Goal: Task Accomplishment & Management: Use online tool/utility

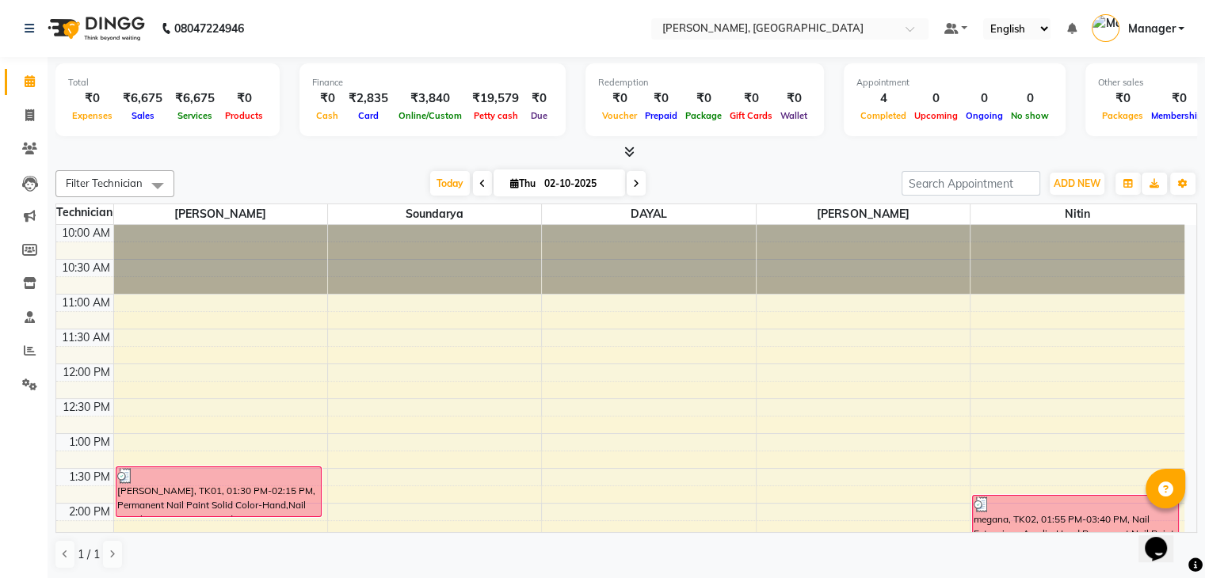
scroll to position [415, 0]
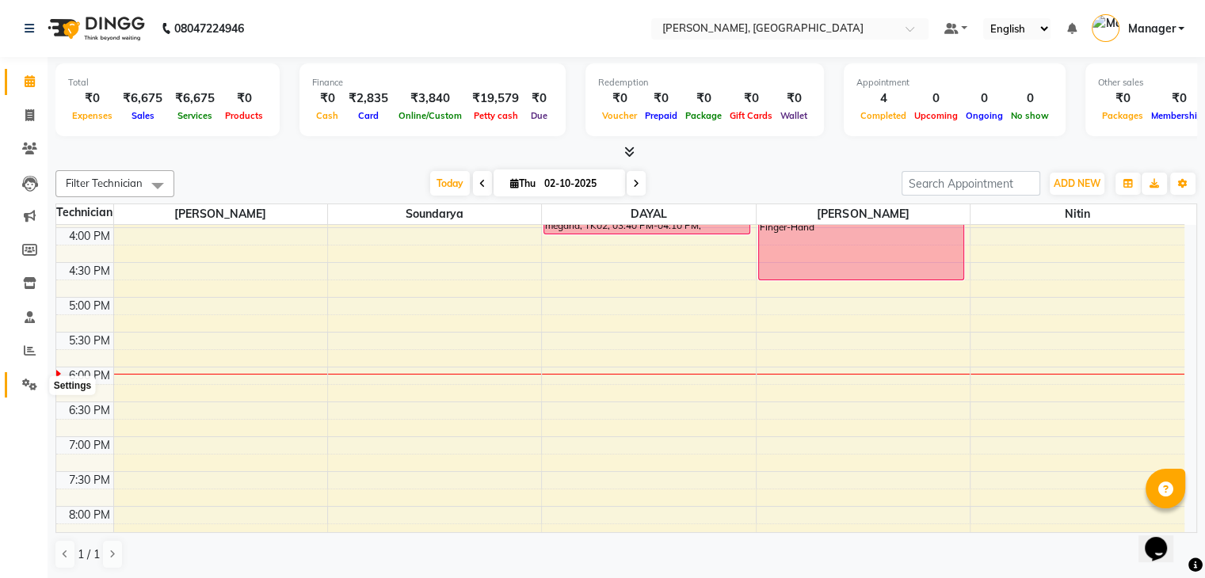
click at [31, 382] on icon at bounding box center [29, 385] width 15 height 12
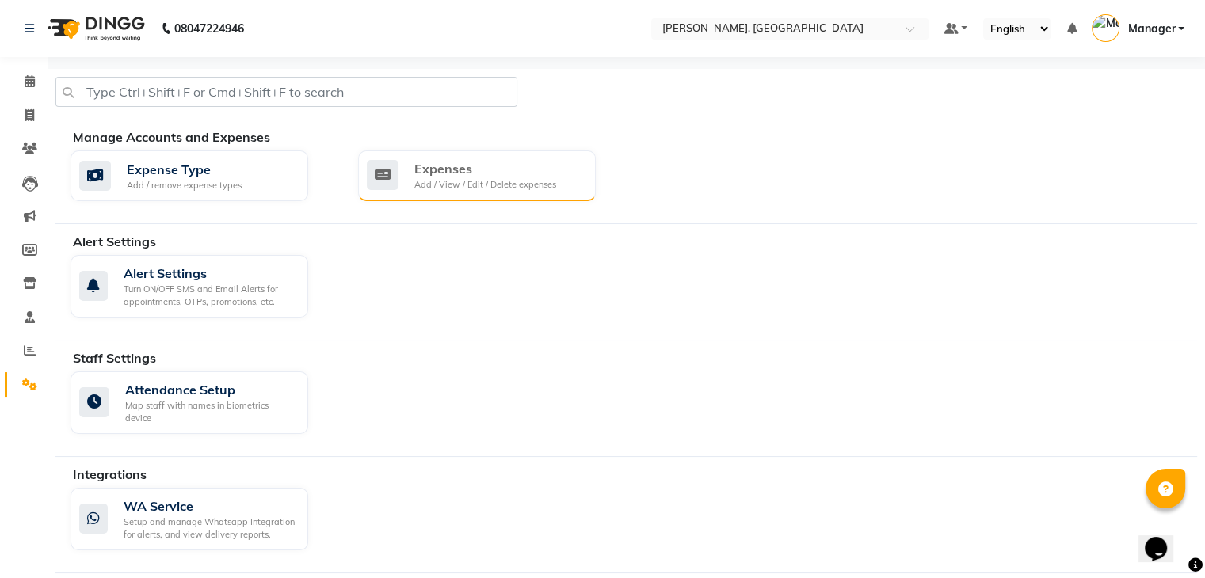
click at [482, 185] on div "Add / View / Edit / Delete expenses" at bounding box center [485, 184] width 142 height 13
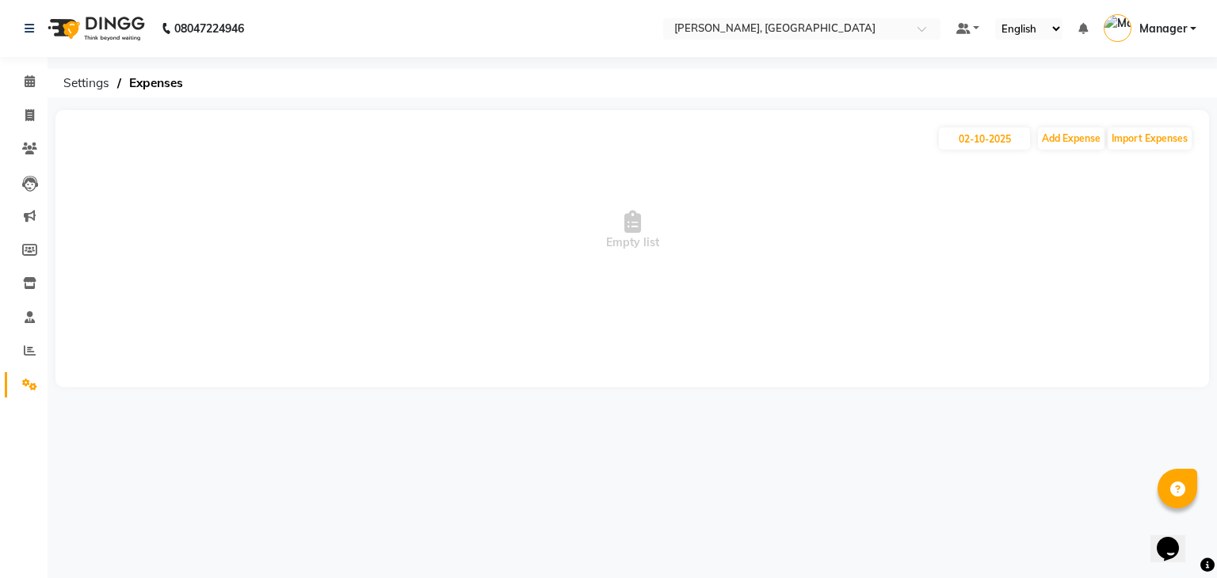
click at [1063, 126] on div "[DATE] Add Expense Import Expenses" at bounding box center [632, 138] width 1122 height 25
click at [1068, 131] on button "Add Expense" at bounding box center [1071, 139] width 67 height 22
select select "1"
select select "3315"
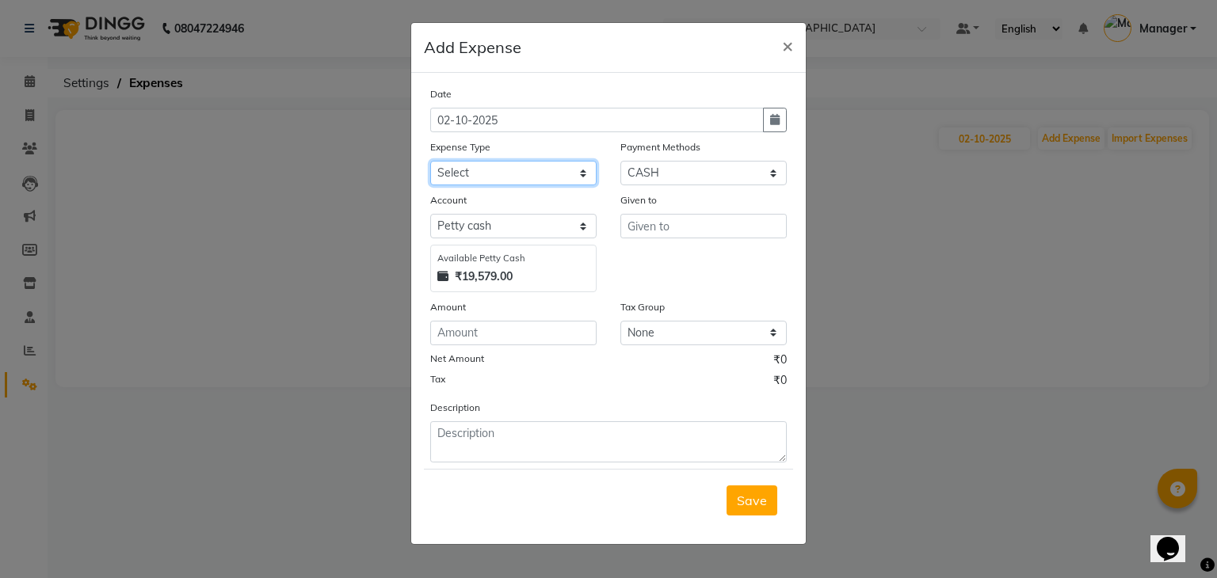
click at [495, 178] on select "Select acetone Advance Salary bank deposite Battery cell BBMP Beauty products B…" at bounding box center [513, 173] width 166 height 25
select select "19733"
click at [430, 162] on select "Select acetone Advance Salary bank deposite Battery cell BBMP Beauty products B…" at bounding box center [513, 173] width 166 height 25
click at [475, 338] on input "number" at bounding box center [513, 333] width 166 height 25
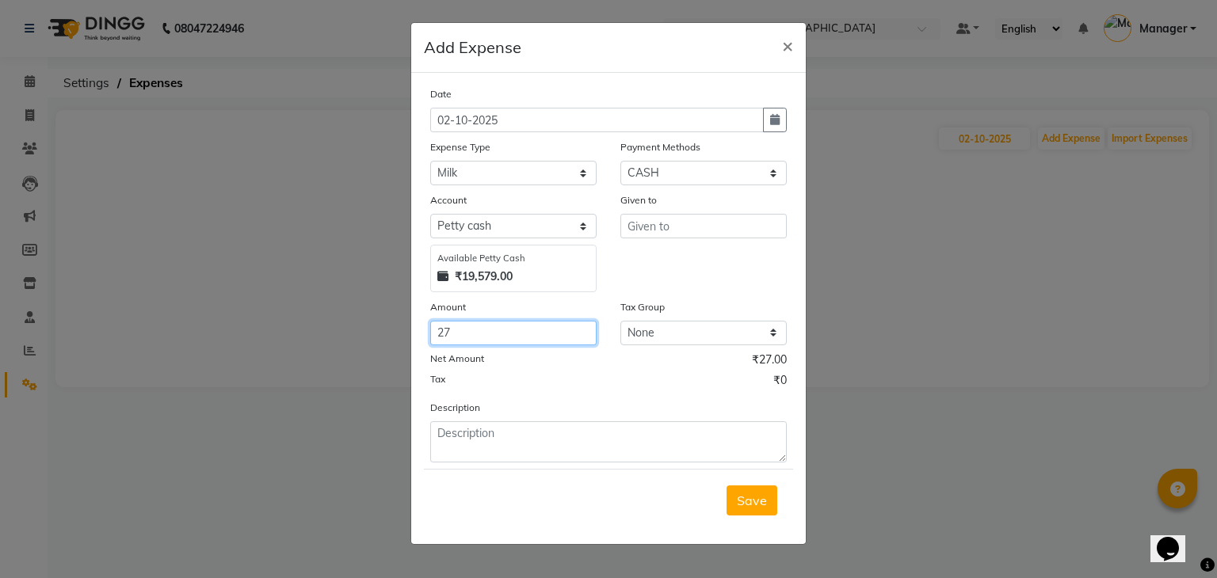
type input "27"
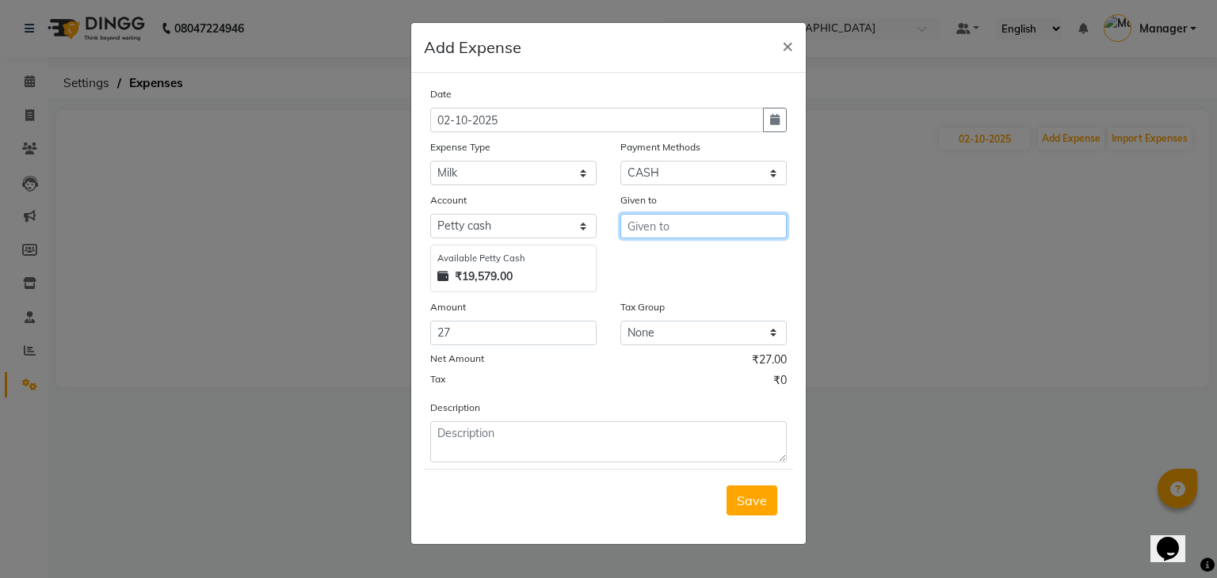
click at [642, 232] on input "text" at bounding box center [703, 226] width 166 height 25
click at [667, 286] on ngb-highlight "D [PERSON_NAME]" at bounding box center [661, 286] width 42 height 16
type input "DAYAL"
click at [748, 503] on span "Save" at bounding box center [752, 501] width 30 height 16
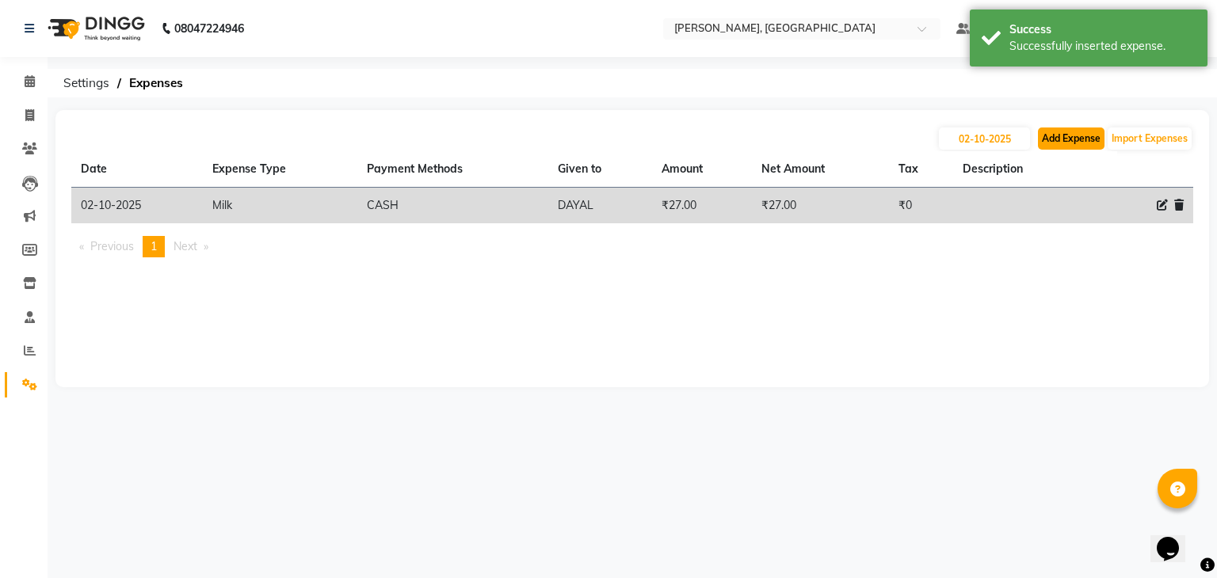
click at [1063, 141] on button "Add Expense" at bounding box center [1071, 139] width 67 height 22
select select "1"
select select "3315"
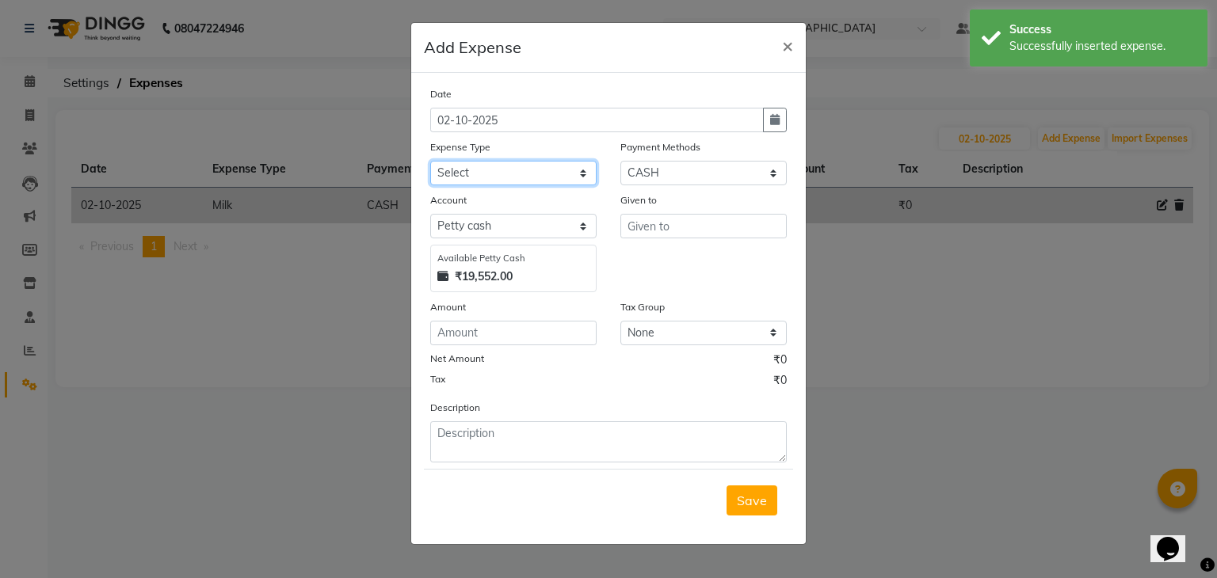
click at [443, 175] on select "Select acetone Advance Salary bank deposite Battery cell BBMP Beauty products B…" at bounding box center [513, 173] width 166 height 25
select select "16927"
click at [430, 162] on select "Select acetone Advance Salary bank deposite Battery cell BBMP Beauty products B…" at bounding box center [513, 173] width 166 height 25
click at [475, 328] on input "number" at bounding box center [513, 333] width 166 height 25
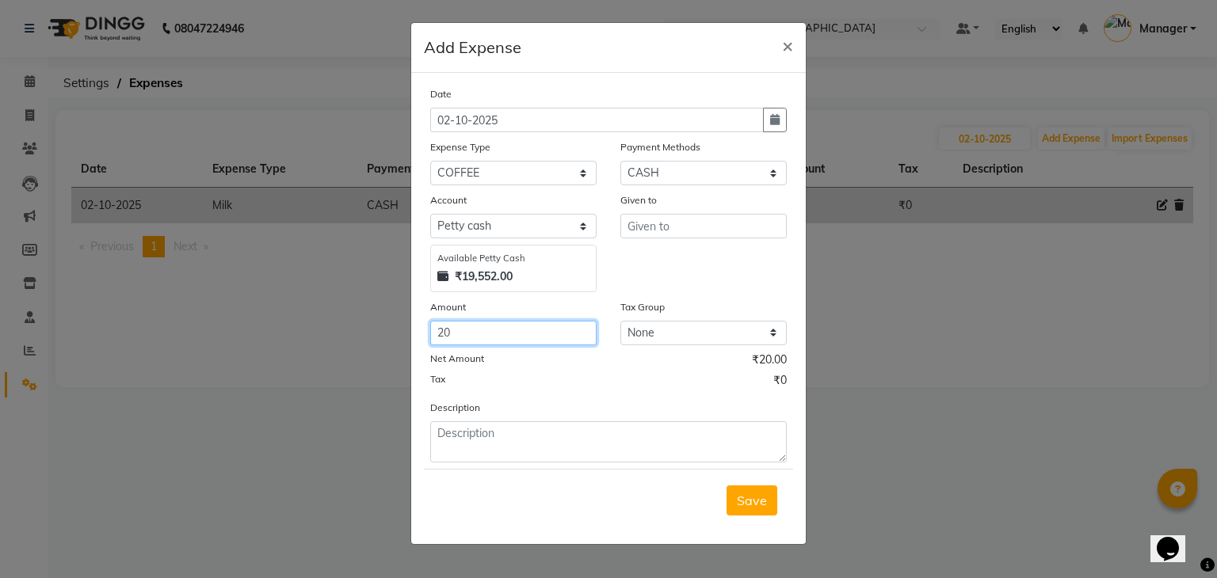
type input "20"
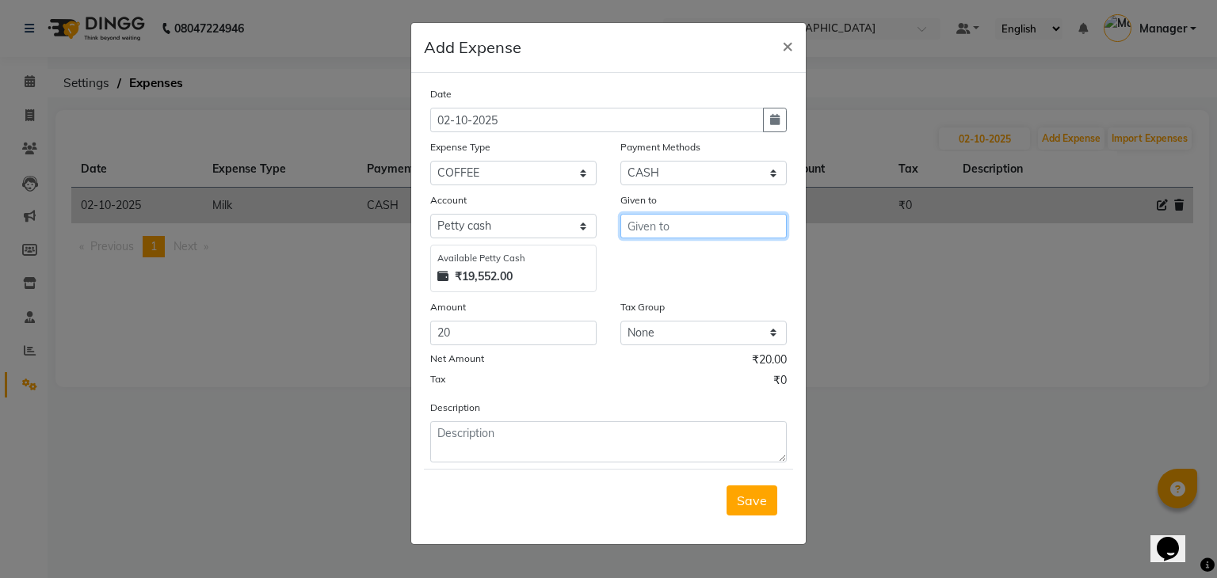
click at [655, 238] on input "text" at bounding box center [703, 226] width 166 height 25
click at [710, 289] on button "D [PERSON_NAME]" at bounding box center [683, 285] width 125 height 25
type input "DAYAL"
click at [755, 513] on button "Save" at bounding box center [752, 501] width 51 height 30
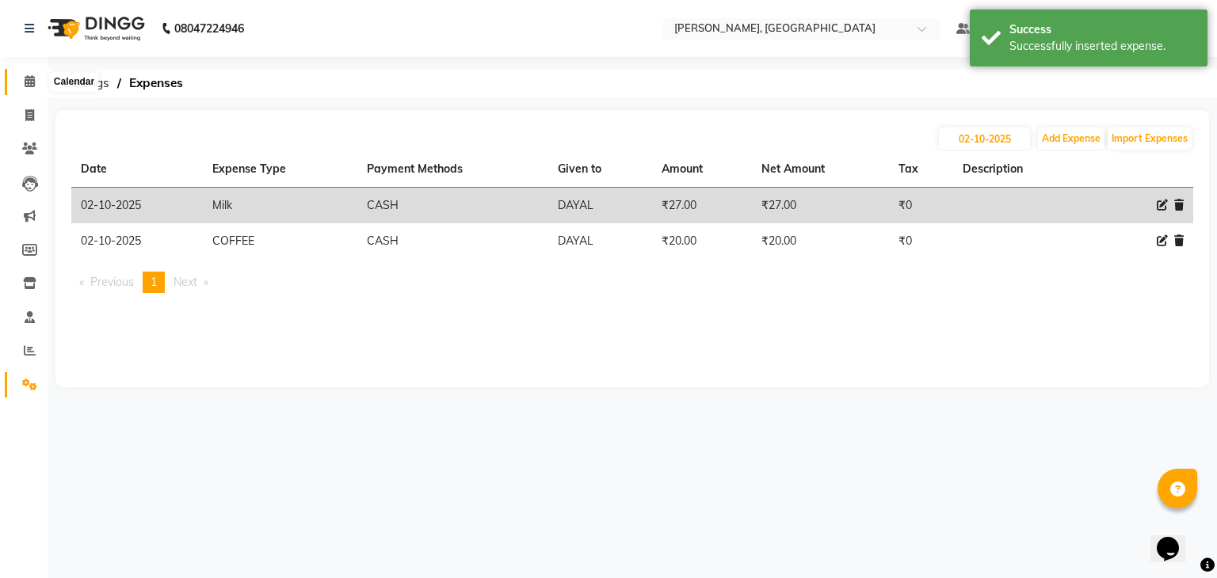
click at [25, 78] on icon at bounding box center [30, 81] width 10 height 12
